Goal: Task Accomplishment & Management: Use online tool/utility

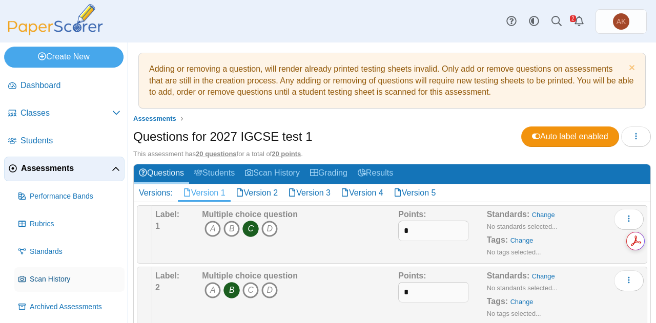
scroll to position [30, 0]
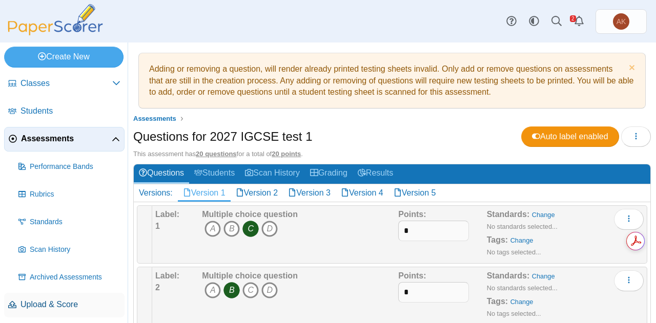
click at [50, 303] on span "Upload & Score" at bounding box center [70, 304] width 100 height 11
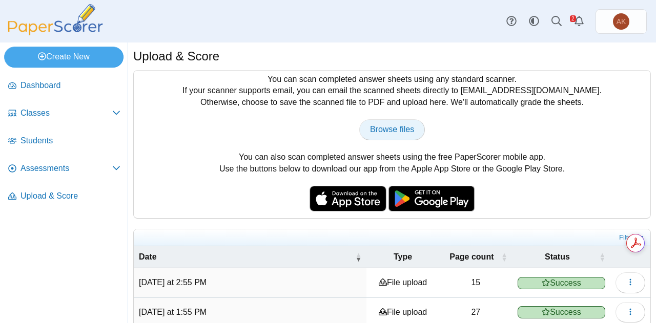
click at [396, 128] on span "Browse files" at bounding box center [392, 129] width 44 height 9
type input "**********"
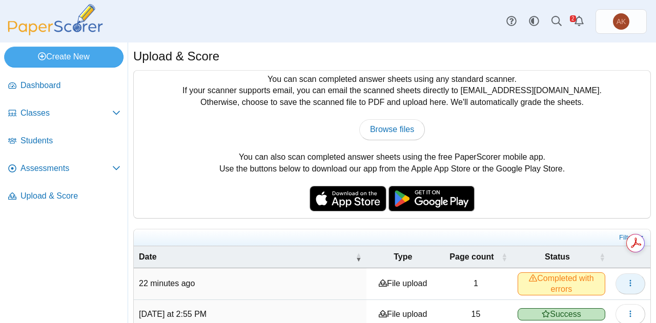
click at [615, 279] on button "button" at bounding box center [630, 284] width 30 height 20
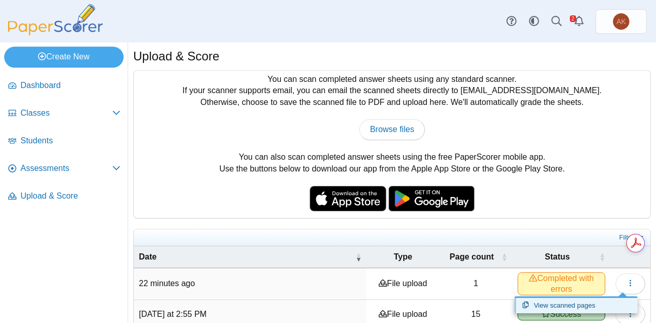
click at [569, 305] on link "View scanned pages" at bounding box center [575, 305] width 123 height 15
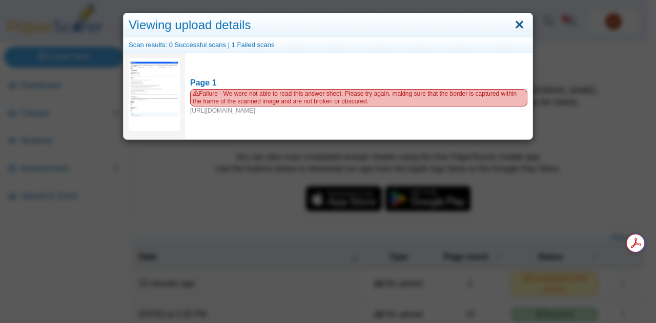
click at [515, 25] on link "Close" at bounding box center [519, 24] width 16 height 17
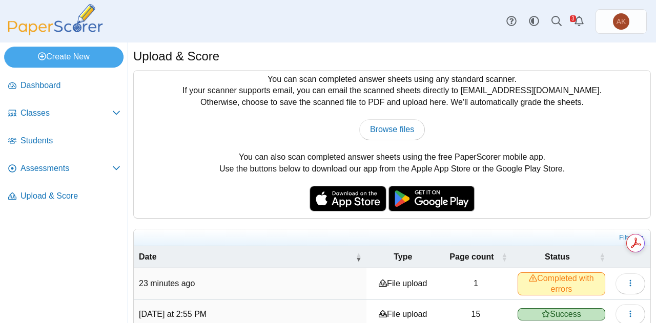
click at [608, 190] on div "You can scan completed answer sheets using any standard scanner. If your scanne…" at bounding box center [392, 145] width 517 height 148
click at [57, 195] on span "Upload & Score" at bounding box center [70, 196] width 100 height 11
type input "**********"
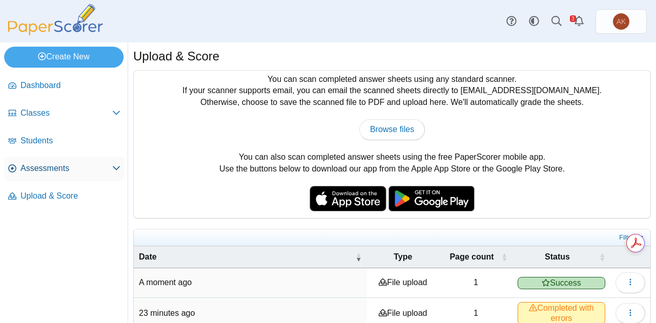
click at [69, 162] on link "Assessments" at bounding box center [64, 169] width 120 height 25
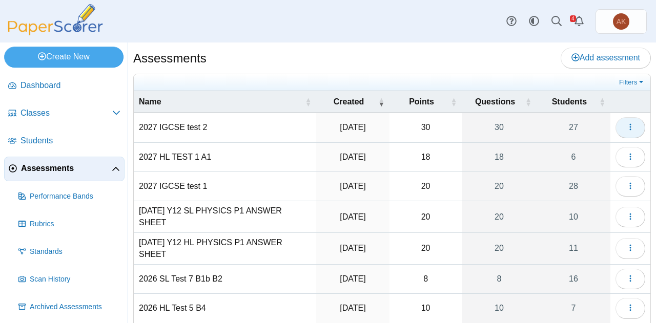
click at [626, 125] on icon "button" at bounding box center [630, 127] width 8 height 8
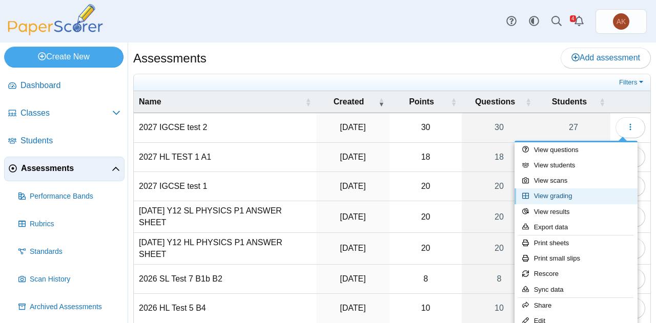
click at [566, 197] on link "View grading" at bounding box center [575, 196] width 123 height 15
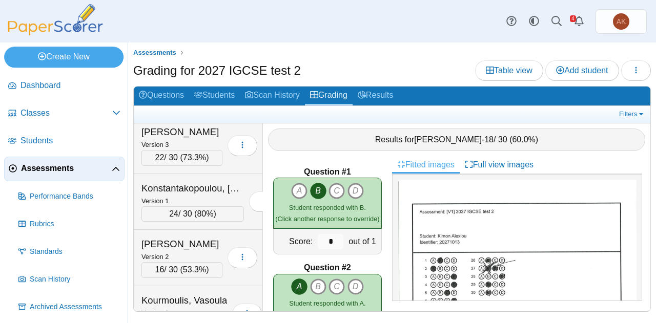
scroll to position [721, 0]
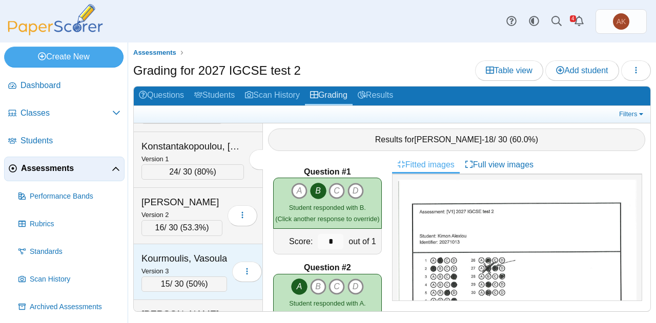
click at [205, 252] on div "Kourmoulis, Vasoula" at bounding box center [184, 258] width 86 height 13
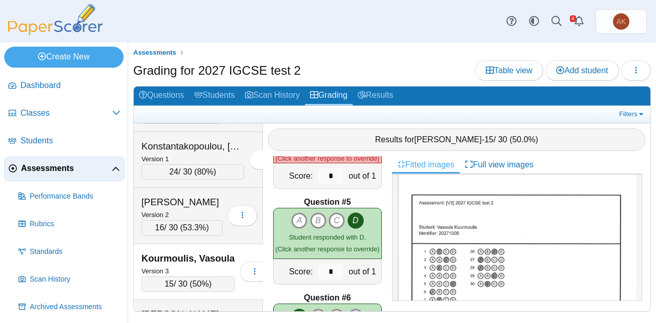
scroll to position [0, 0]
